Goal: Transaction & Acquisition: Book appointment/travel/reservation

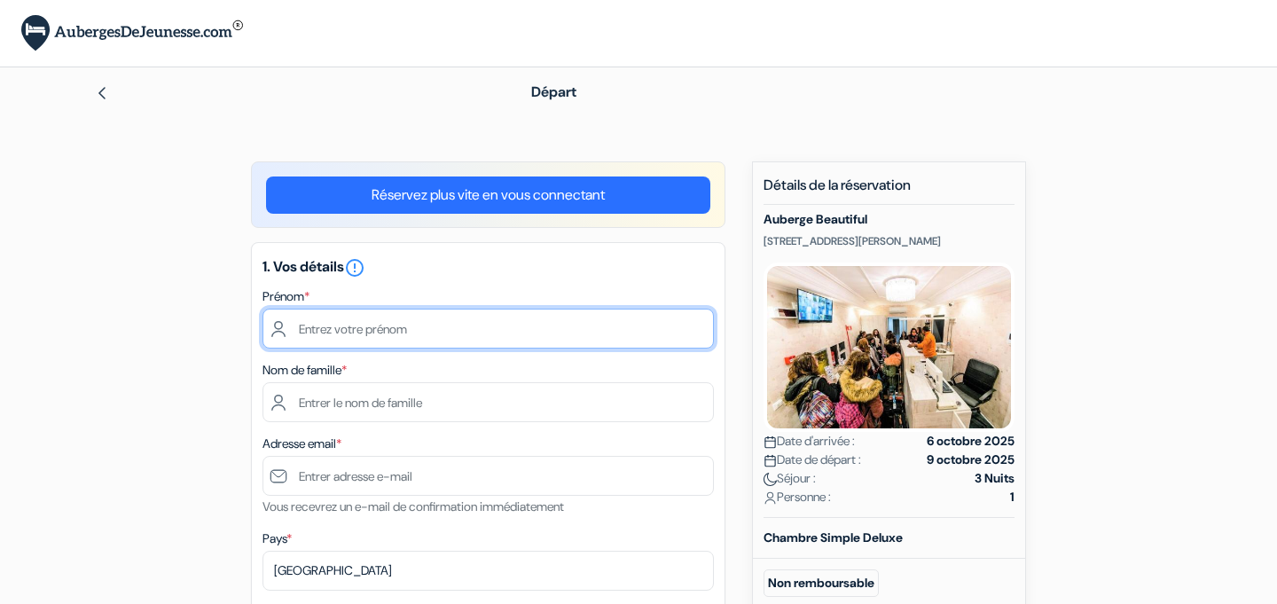
click at [559, 329] on input "text" at bounding box center [487, 329] width 451 height 40
type input "John"
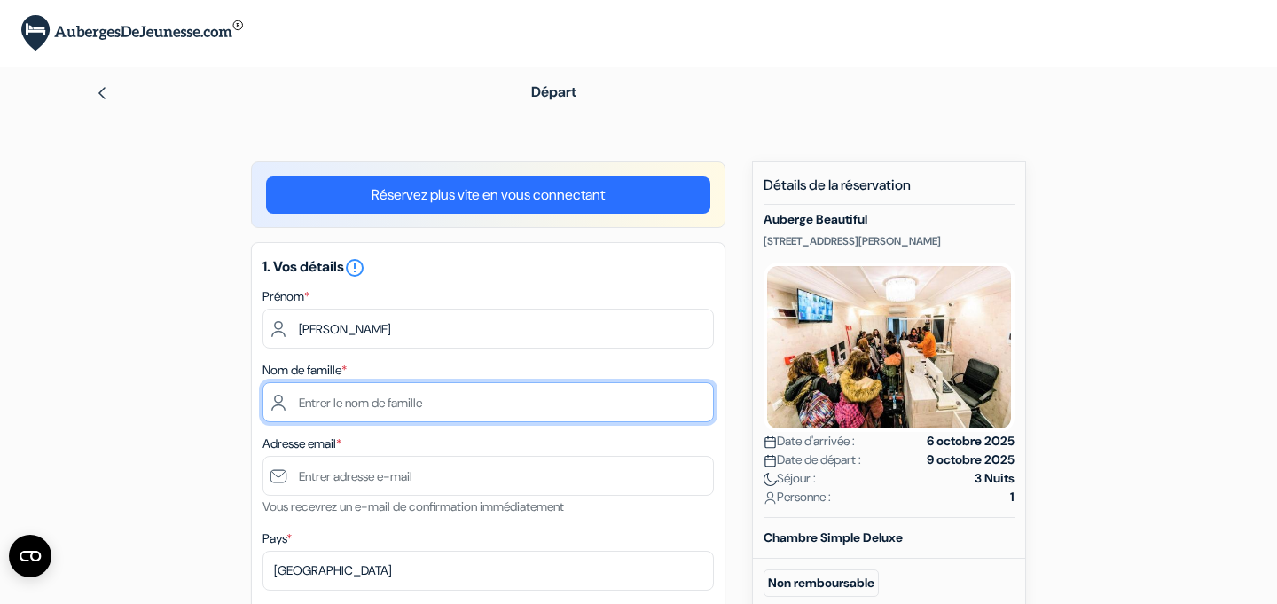
type input "Hodge"
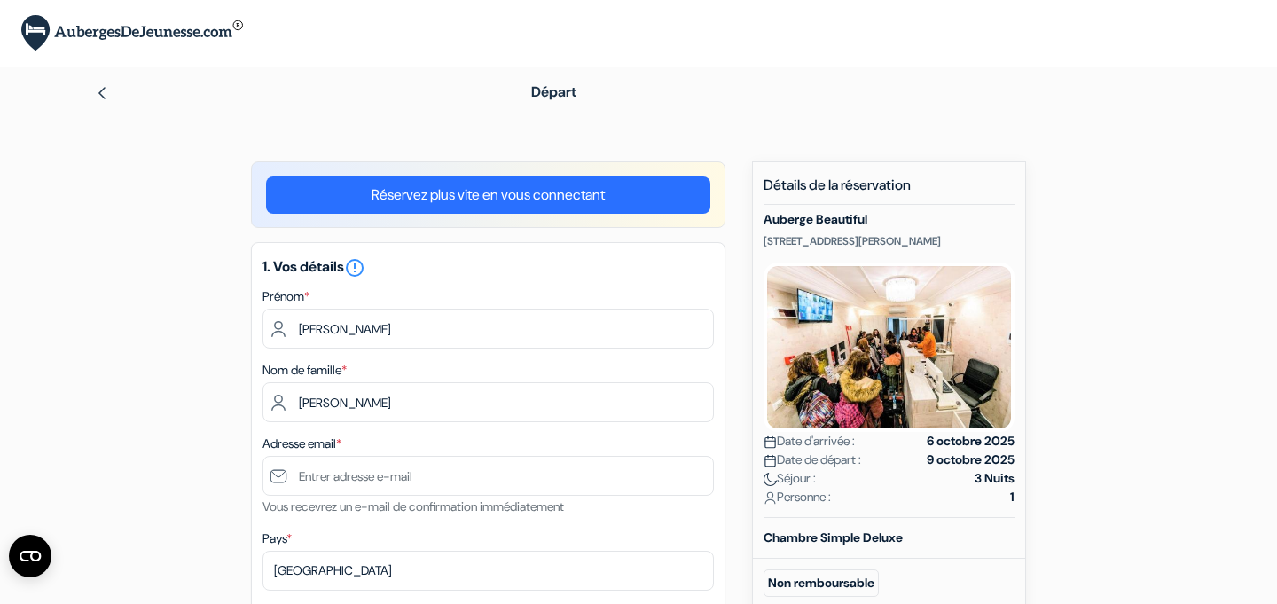
type input "[EMAIL_ADDRESS][DOMAIN_NAME]"
type input "0652723051"
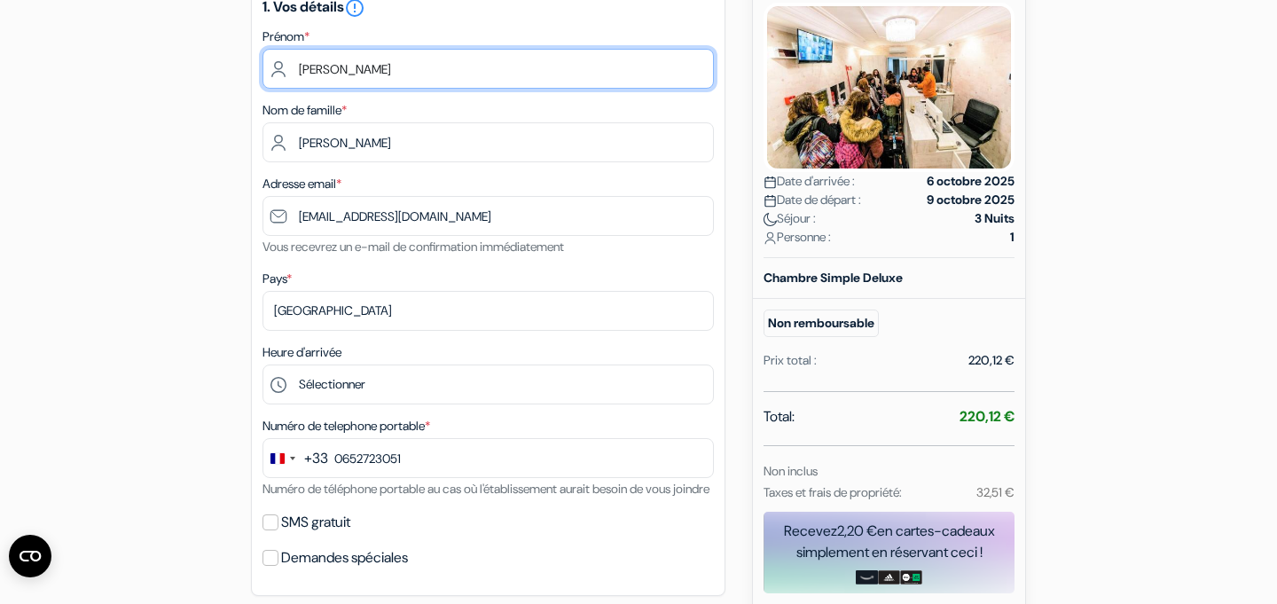
scroll to position [275, 0]
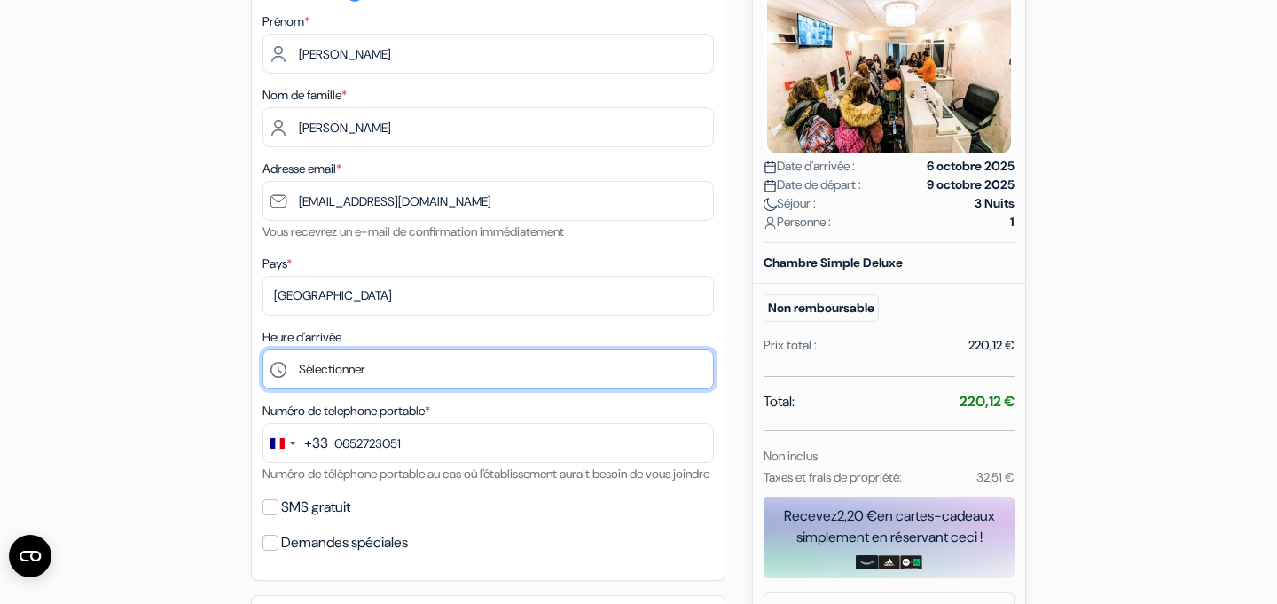
click at [440, 382] on select "Sélectionner 14:00 15:00 16:00 17:00 18:00 19:00 20:00 21:00 22:00 23:00" at bounding box center [487, 369] width 451 height 40
select select "17"
click at [262, 351] on select "Sélectionner 14:00 15:00 16:00 17:00 18:00 19:00 20:00 21:00 22:00 23:00" at bounding box center [487, 369] width 451 height 40
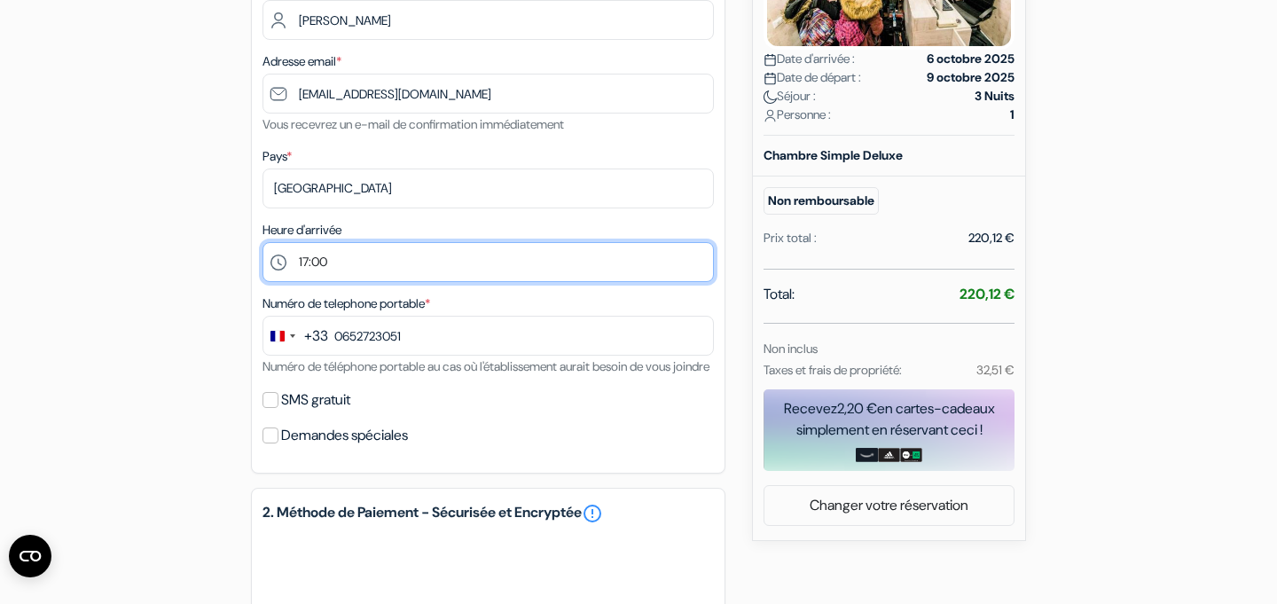
scroll to position [380, 0]
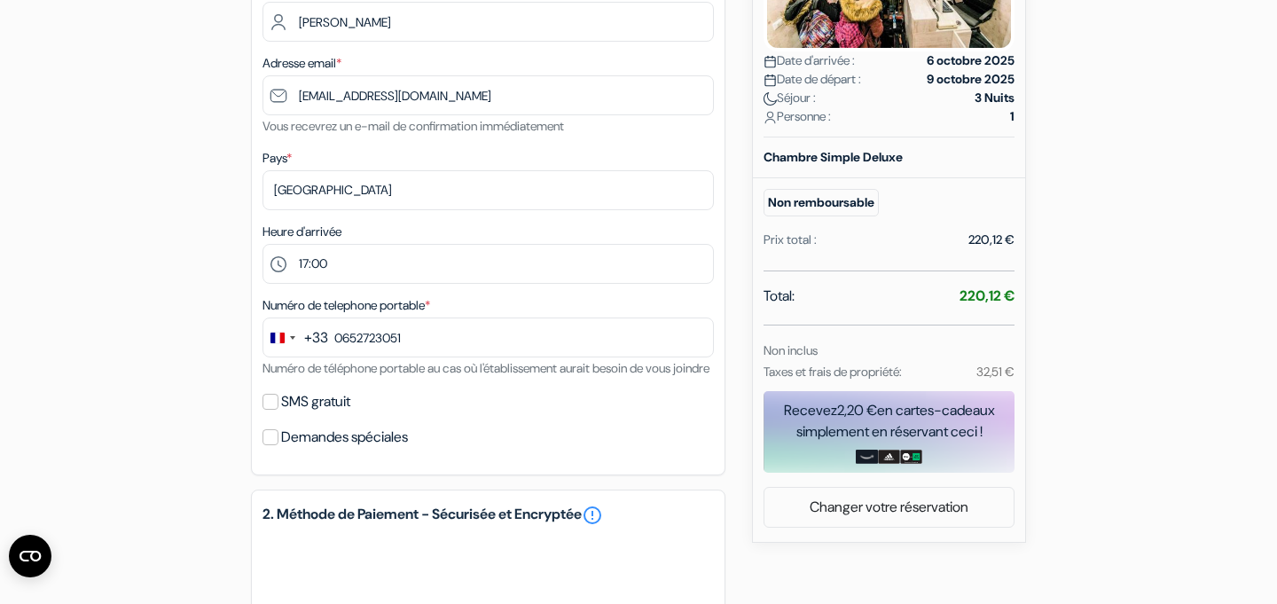
click at [296, 414] on label "SMS gratuit" at bounding box center [315, 401] width 69 height 25
click at [278, 410] on input "SMS gratuit" at bounding box center [270, 402] width 16 height 16
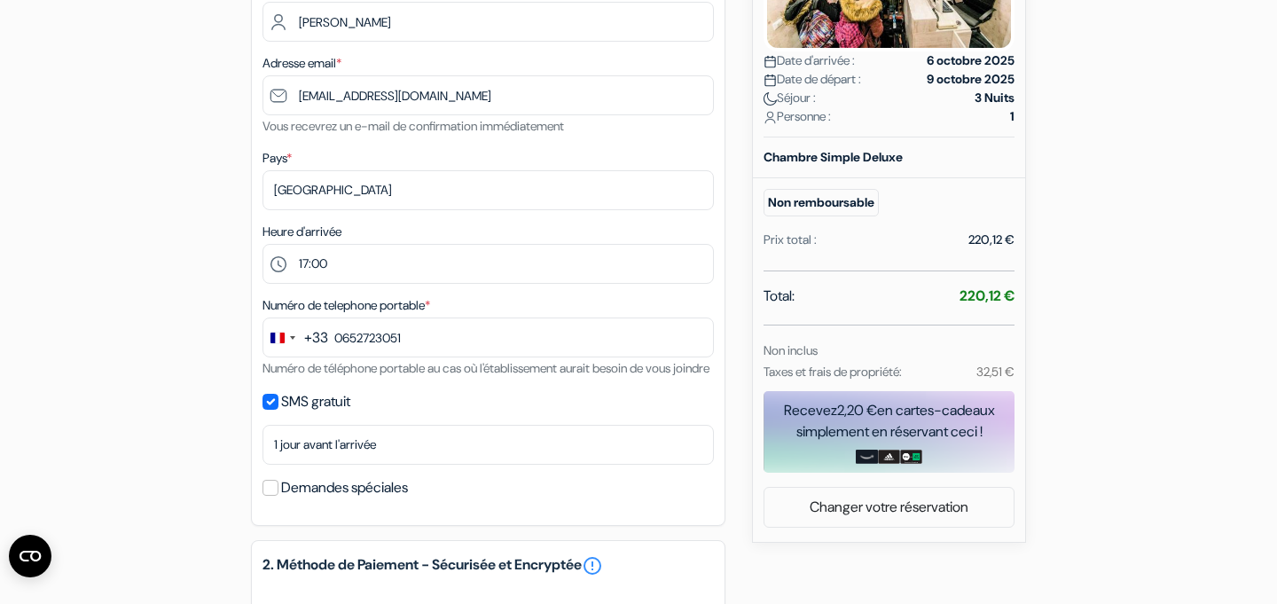
click at [288, 414] on label "SMS gratuit" at bounding box center [315, 401] width 69 height 25
click at [278, 410] on input "SMS gratuit" at bounding box center [270, 402] width 16 height 16
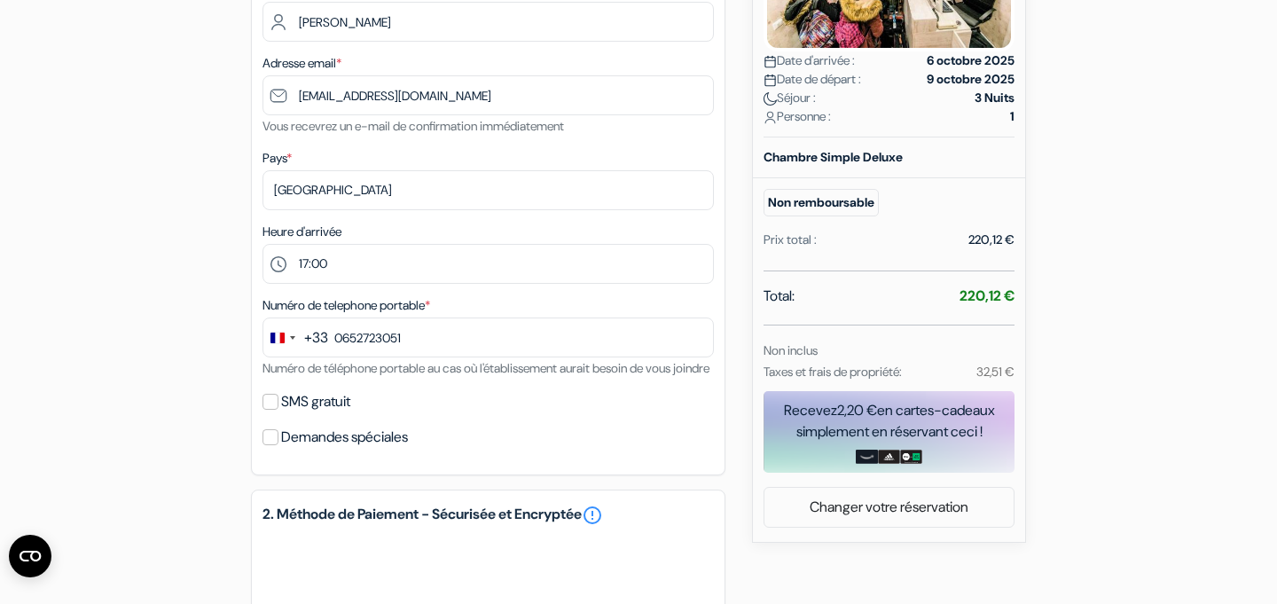
click at [285, 414] on label "SMS gratuit" at bounding box center [315, 401] width 69 height 25
click at [278, 410] on input "SMS gratuit" at bounding box center [270, 402] width 16 height 16
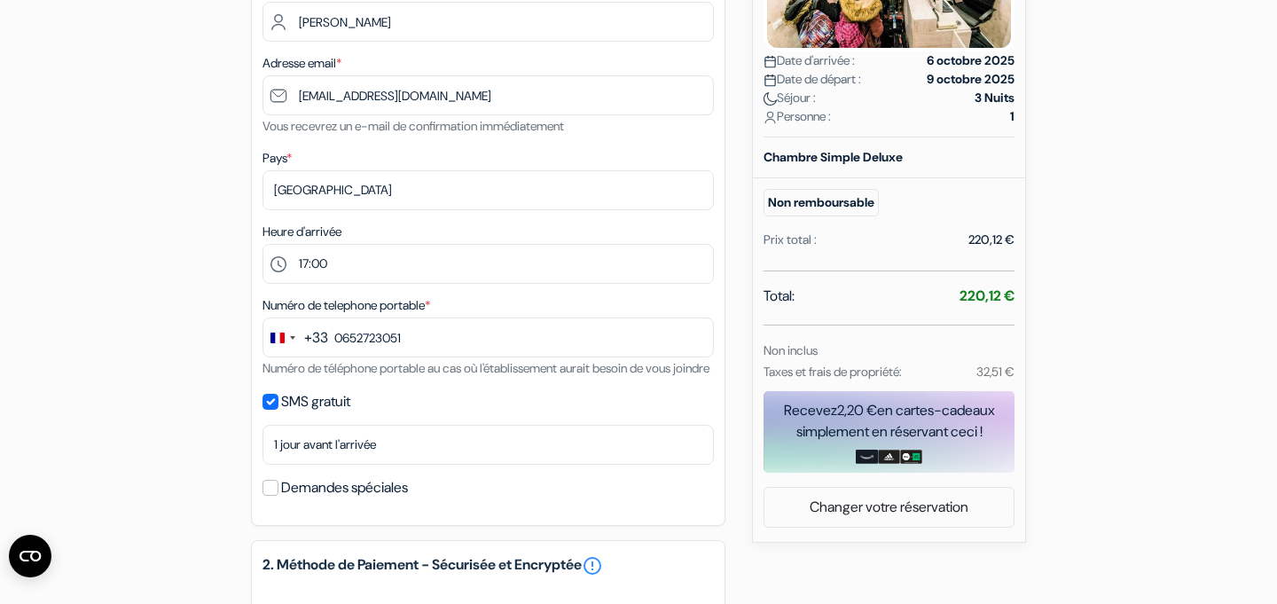
click at [285, 414] on label "SMS gratuit" at bounding box center [315, 401] width 69 height 25
click at [278, 410] on input "SMS gratuit" at bounding box center [270, 402] width 16 height 16
checkbox input "false"
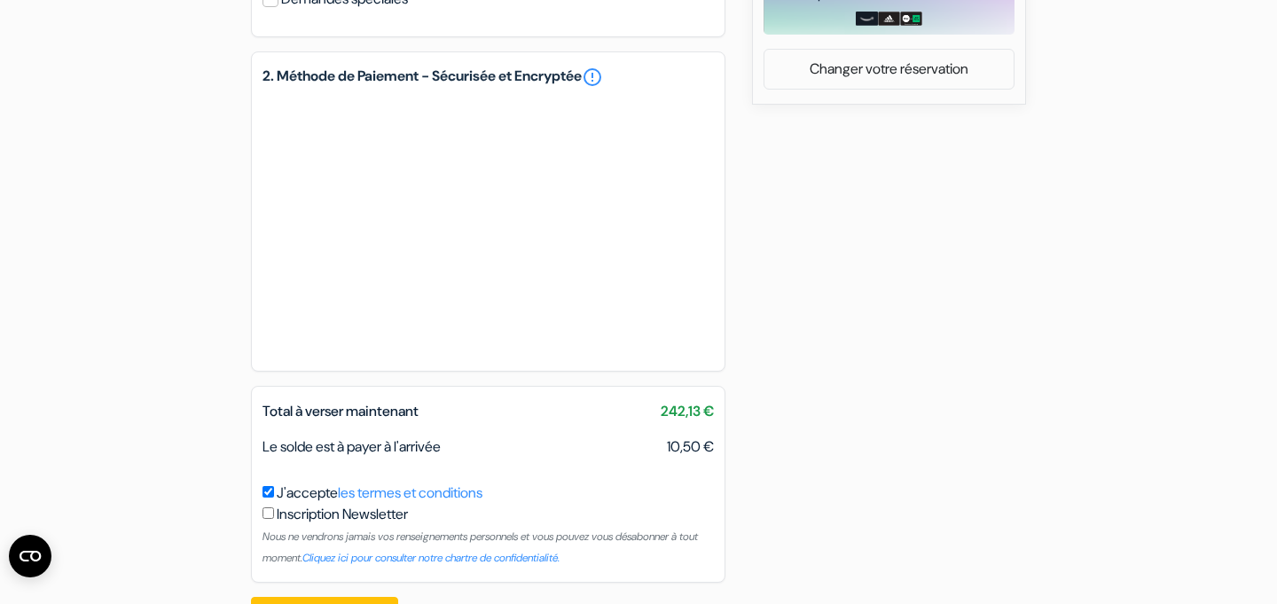
scroll to position [901, 0]
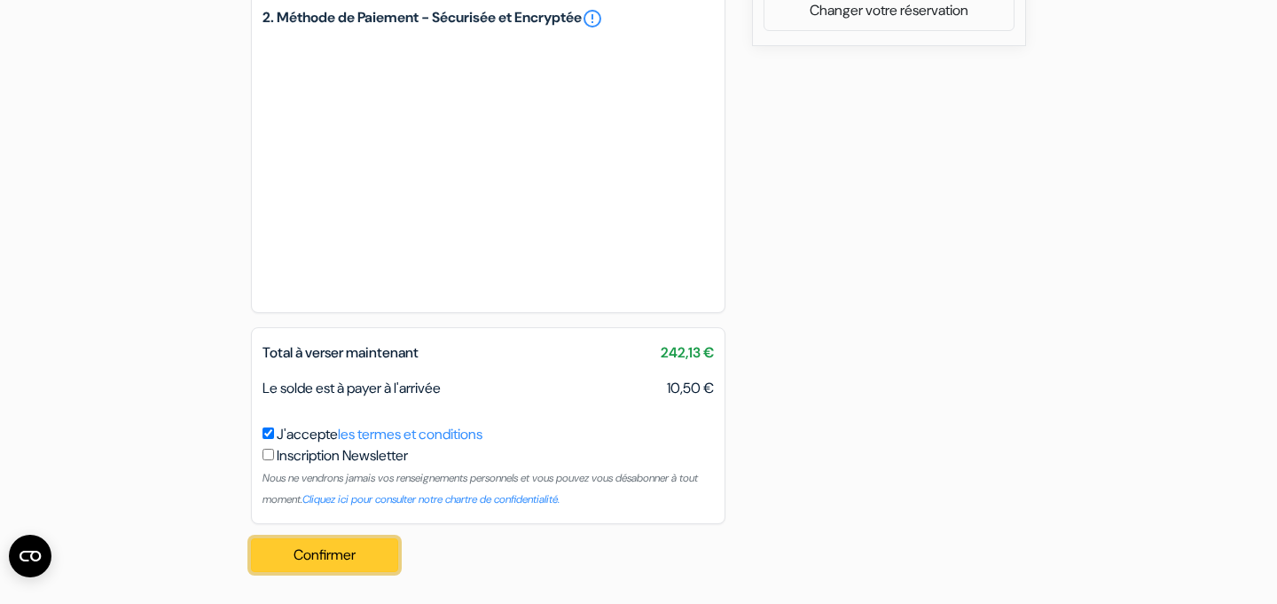
click at [348, 555] on button "Confirmer Loading..." at bounding box center [324, 555] width 147 height 34
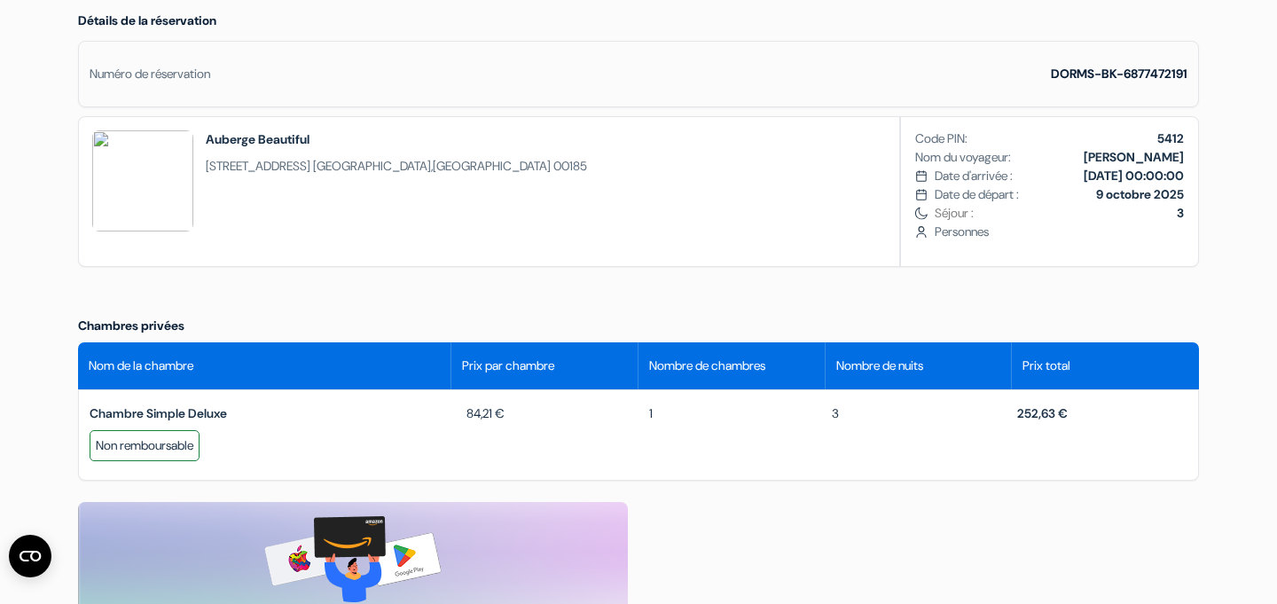
scroll to position [519, 0]
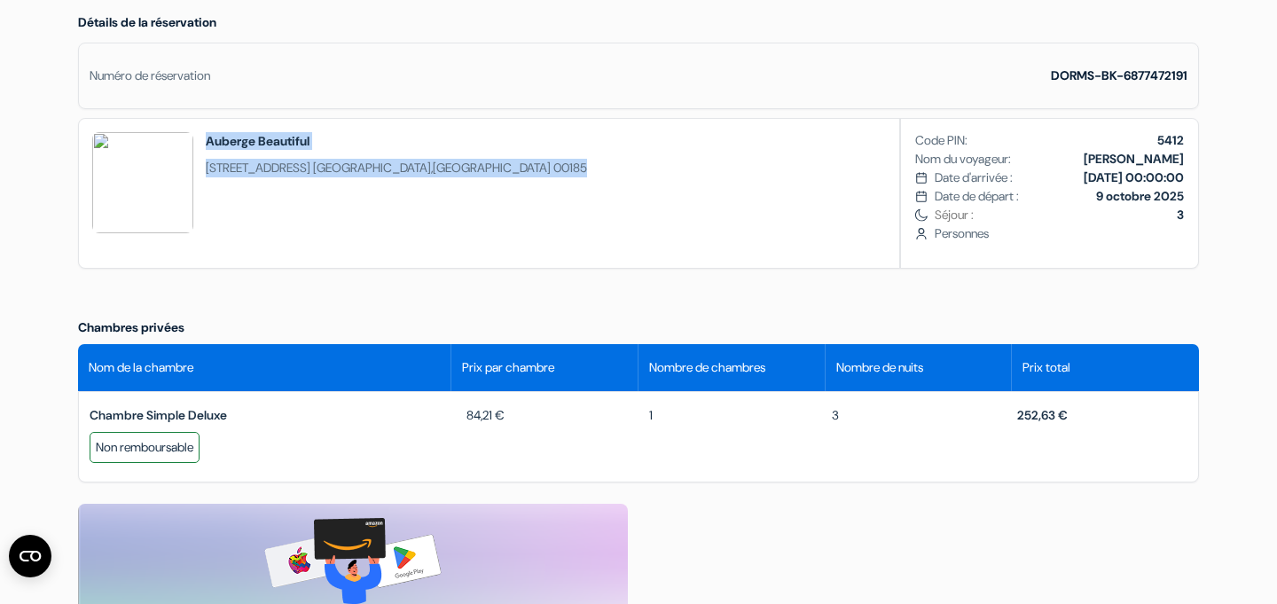
drag, startPoint x: 394, startPoint y: 170, endPoint x: 207, endPoint y: 139, distance: 188.7
click at [207, 139] on div "Auberge Beautiful [STREET_ADDRESS]" at bounding box center [339, 193] width 521 height 149
copy div "Auberge Beautiful [STREET_ADDRESS]"
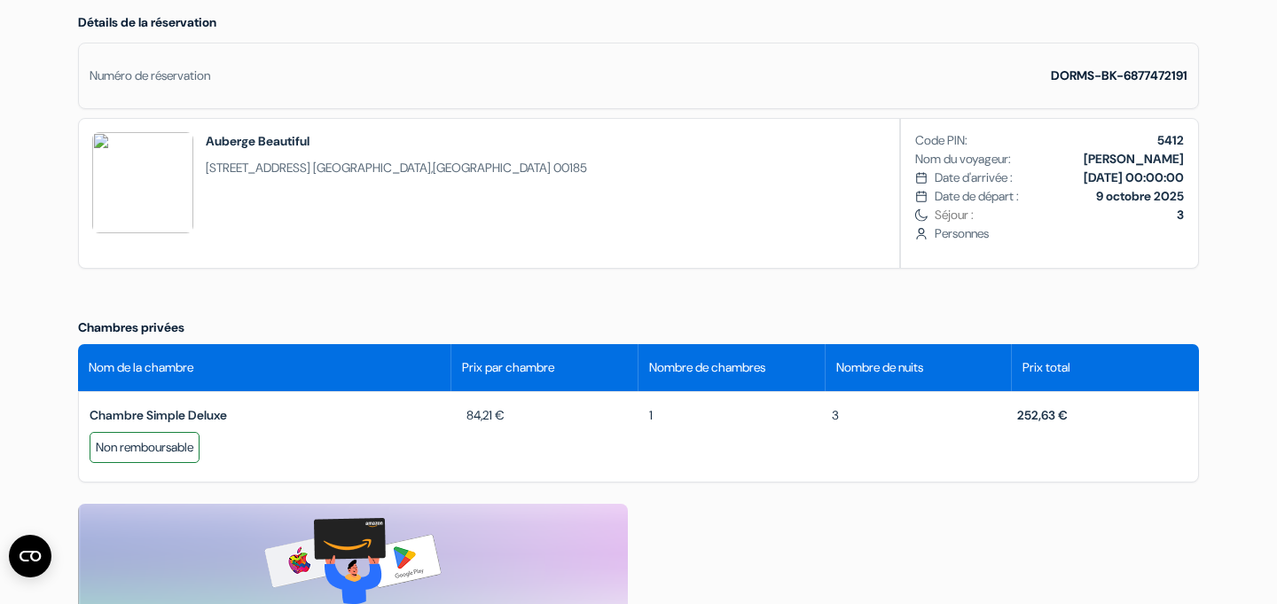
click at [653, 204] on div "Auberge Beautiful [STREET_ADDRESS] Code PIN: 5412 Nom du voyageur: [PERSON_NAME…" at bounding box center [638, 193] width 1121 height 151
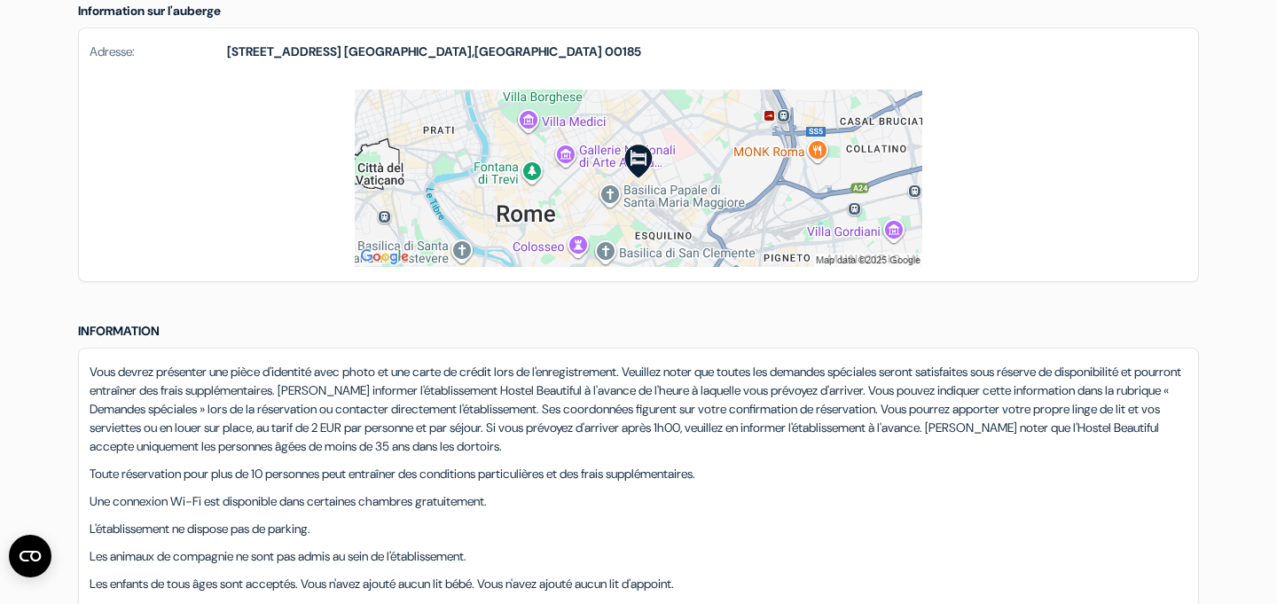
scroll to position [1190, 0]
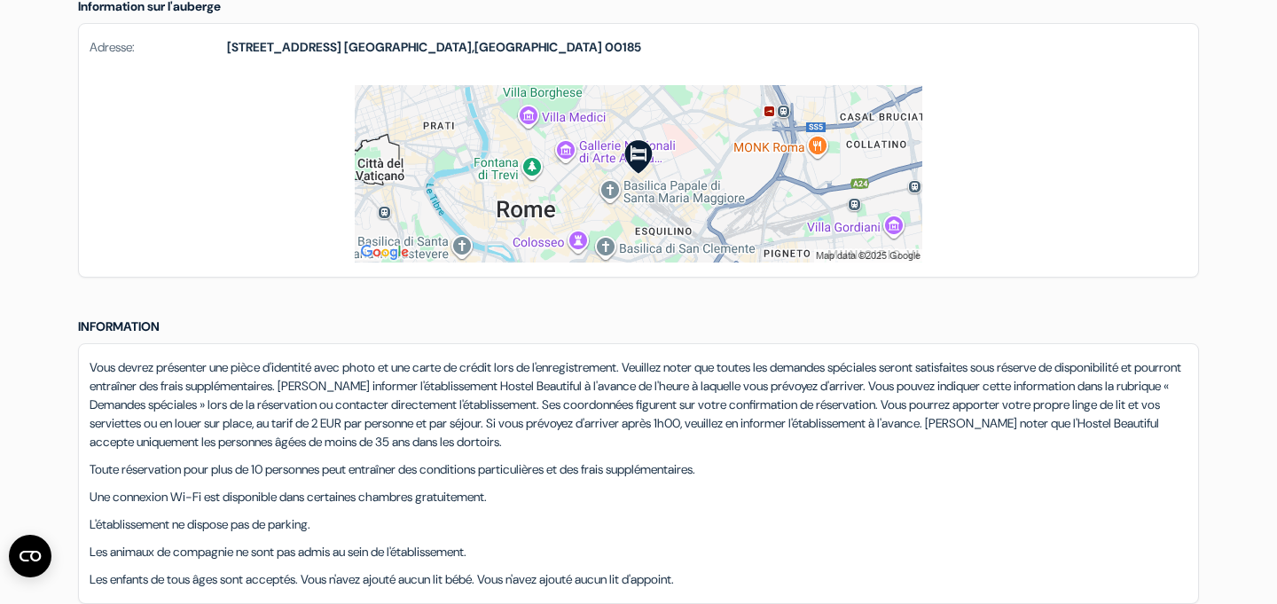
click at [641, 164] on img at bounding box center [638, 173] width 567 height 177
